Goal: Navigation & Orientation: Find specific page/section

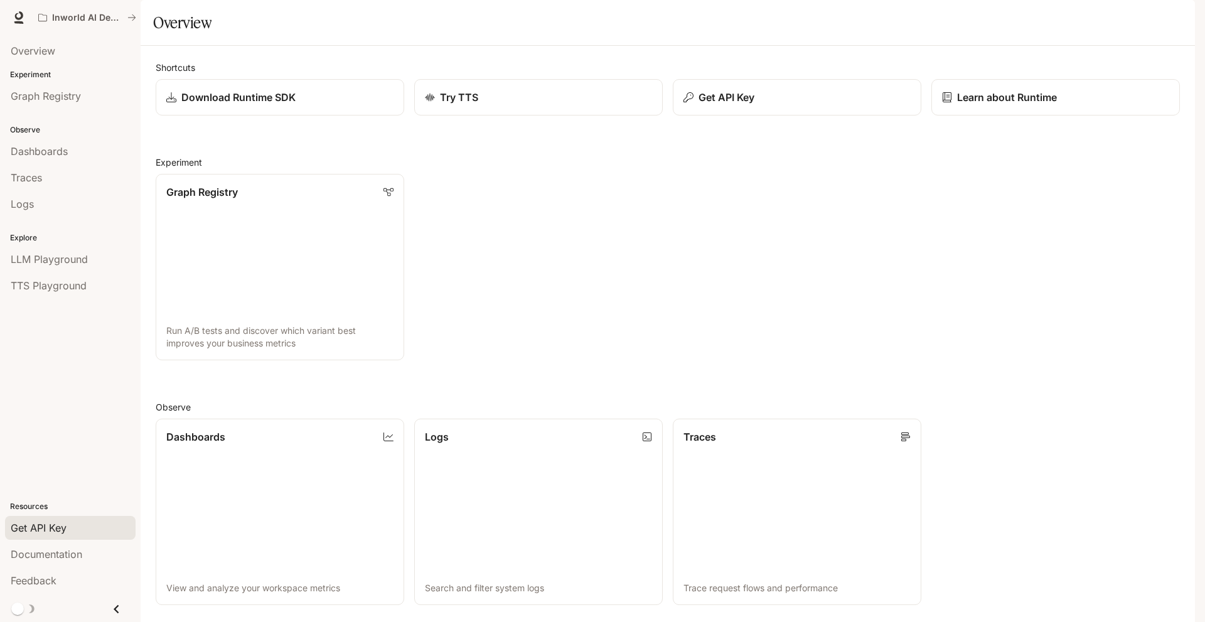
click at [76, 532] on div "Get API Key" at bounding box center [70, 527] width 119 height 15
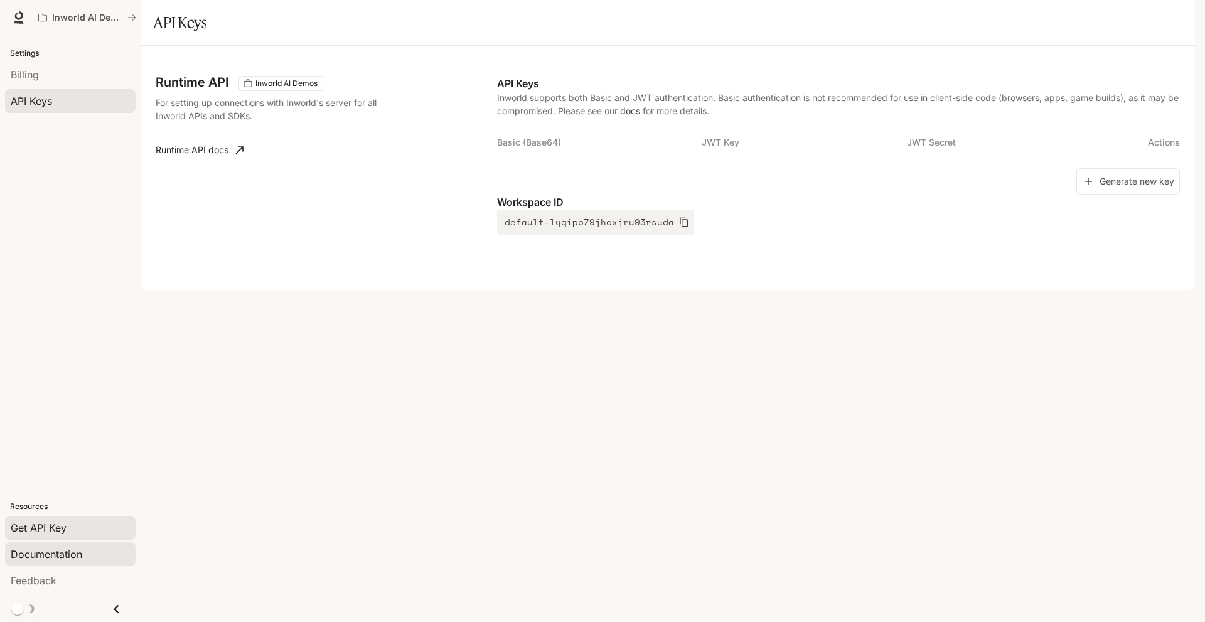
click at [69, 550] on span "Documentation" at bounding box center [47, 554] width 72 height 15
click at [39, 73] on span "Billing" at bounding box center [25, 74] width 28 height 15
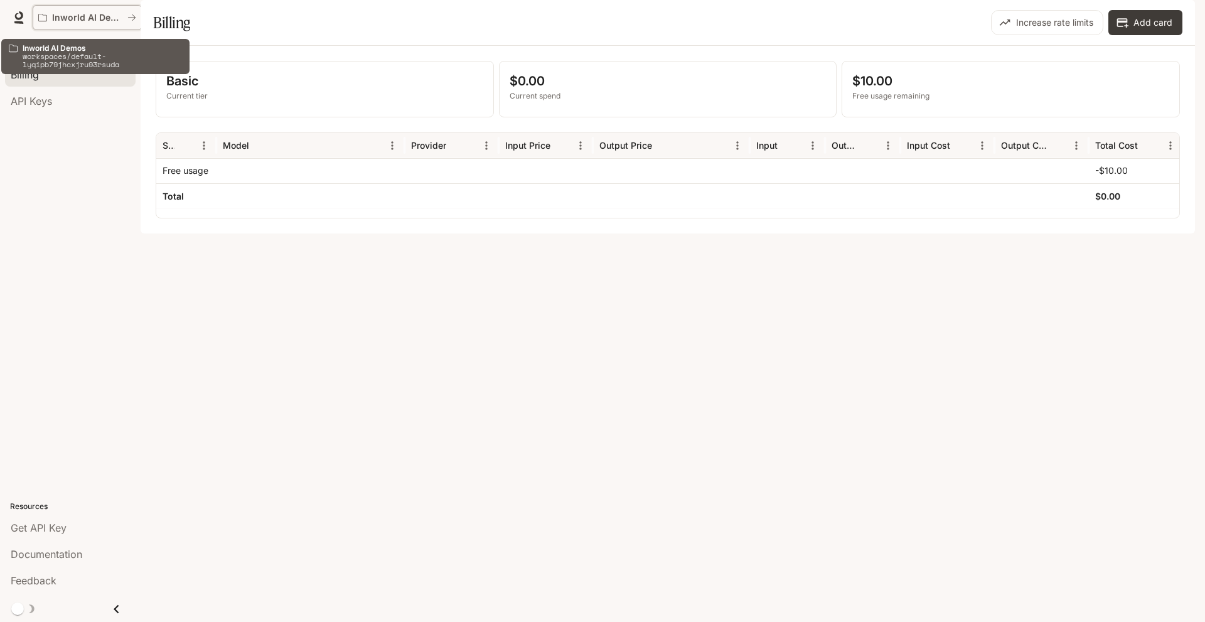
click at [53, 21] on p "Inworld AI Demos" at bounding box center [87, 18] width 70 height 11
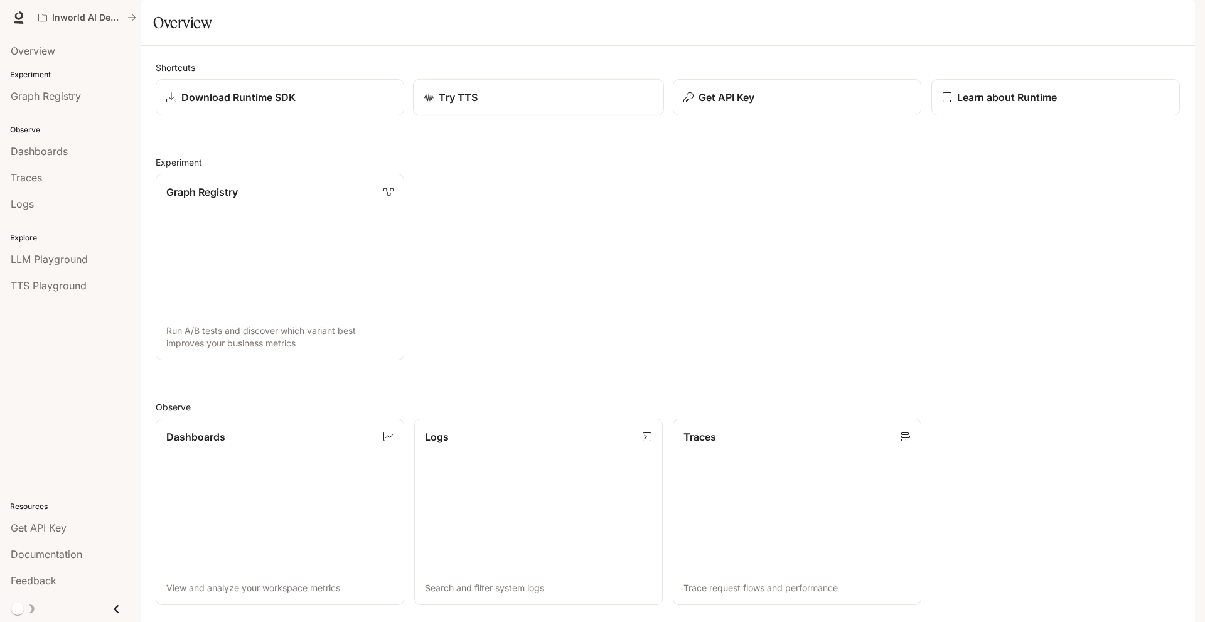
click at [553, 105] on div "Try TTS" at bounding box center [539, 97] width 230 height 15
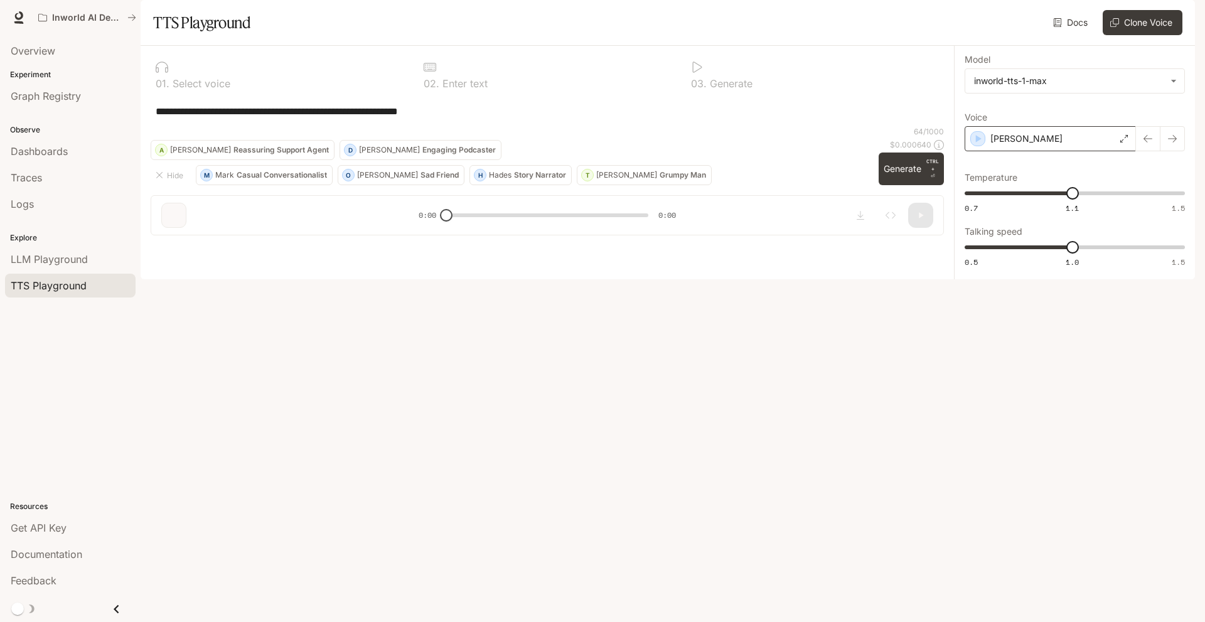
click at [1039, 151] on div "[PERSON_NAME]" at bounding box center [1049, 138] width 171 height 25
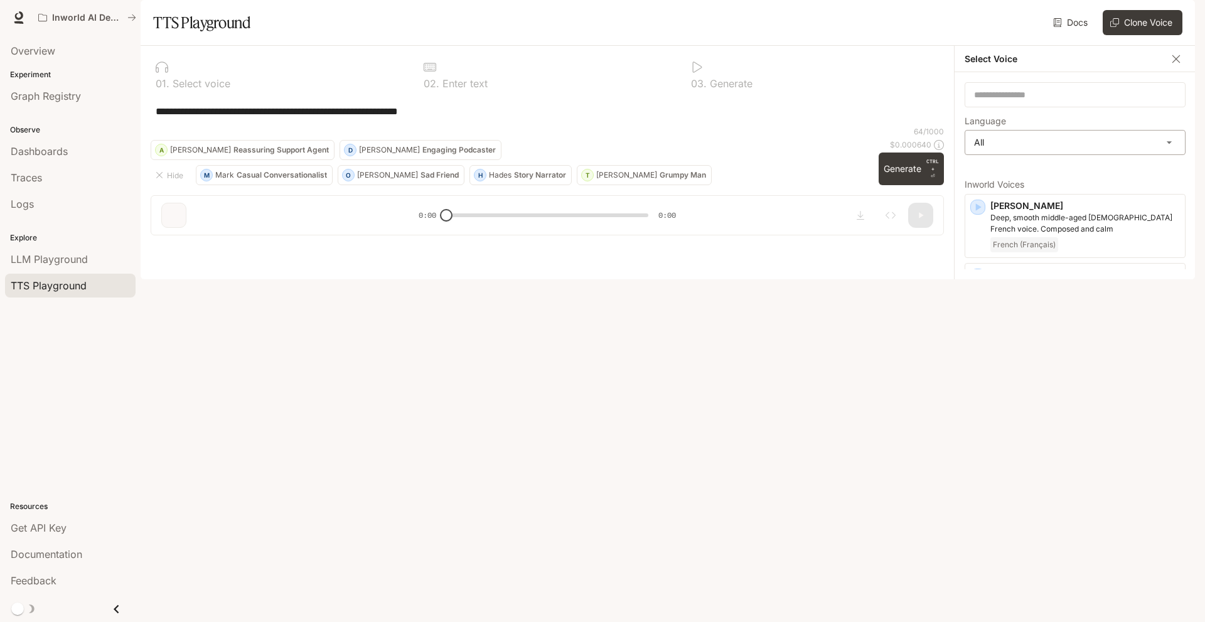
click at [1020, 173] on body "**********" at bounding box center [602, 311] width 1205 height 622
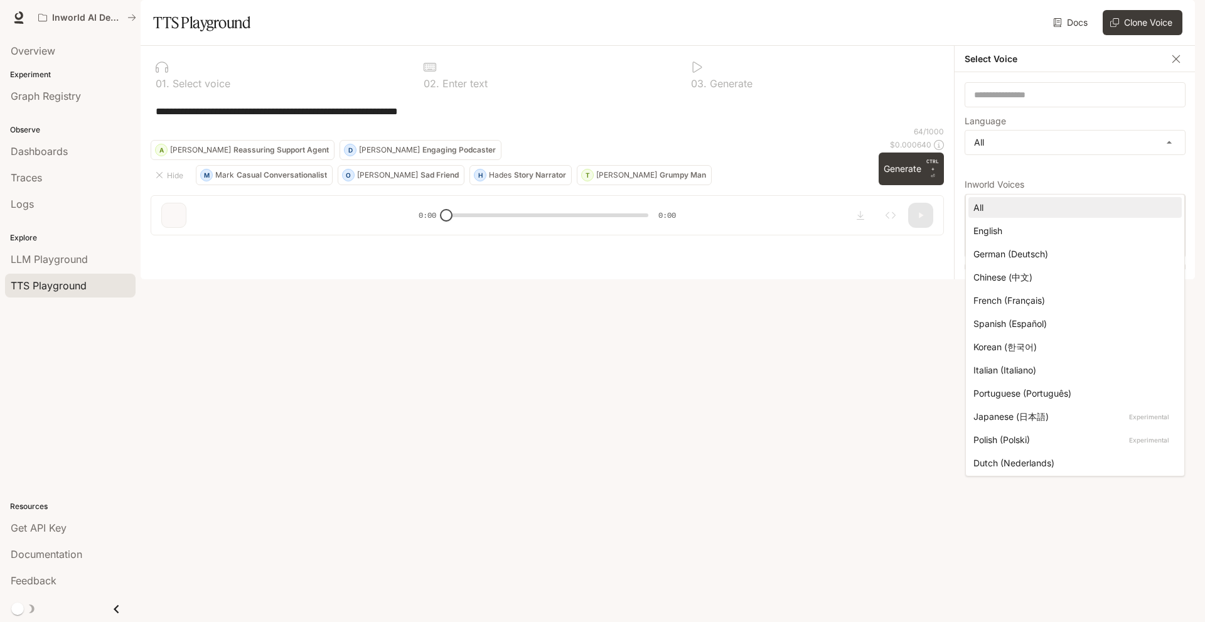
click at [1025, 180] on div at bounding box center [602, 311] width 1205 height 622
click at [1025, 180] on body "**********" at bounding box center [602, 311] width 1205 height 622
click at [551, 48] on div at bounding box center [602, 311] width 1205 height 622
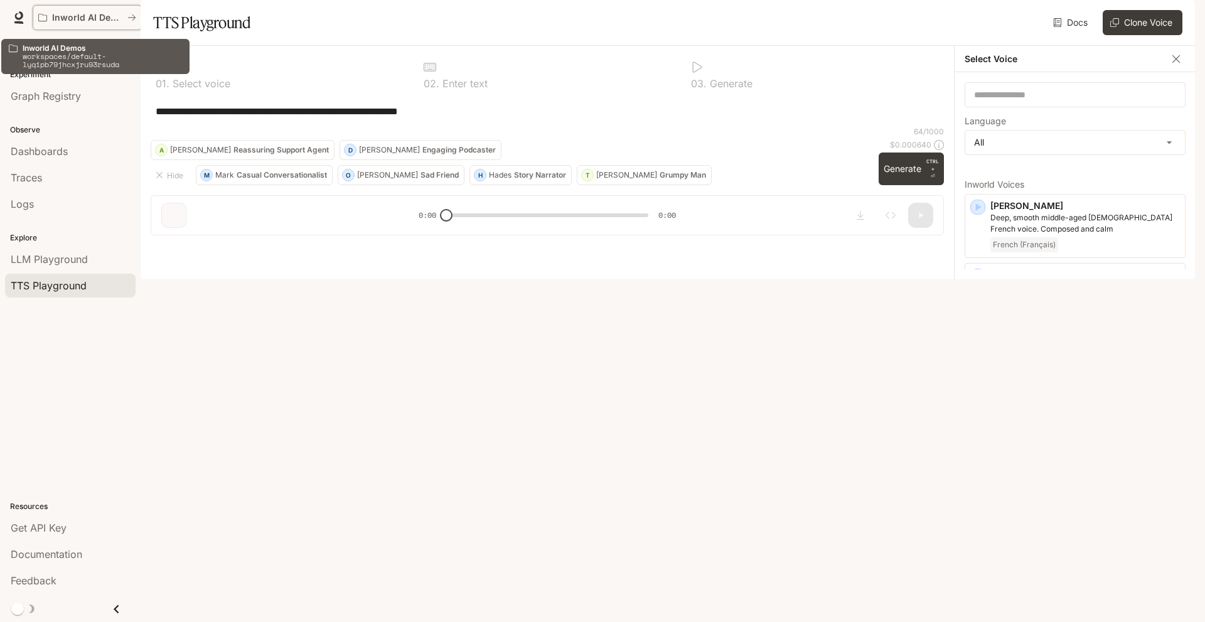
click at [75, 19] on p "Inworld AI Demos" at bounding box center [87, 18] width 70 height 11
